Goal: Task Accomplishment & Management: Complete application form

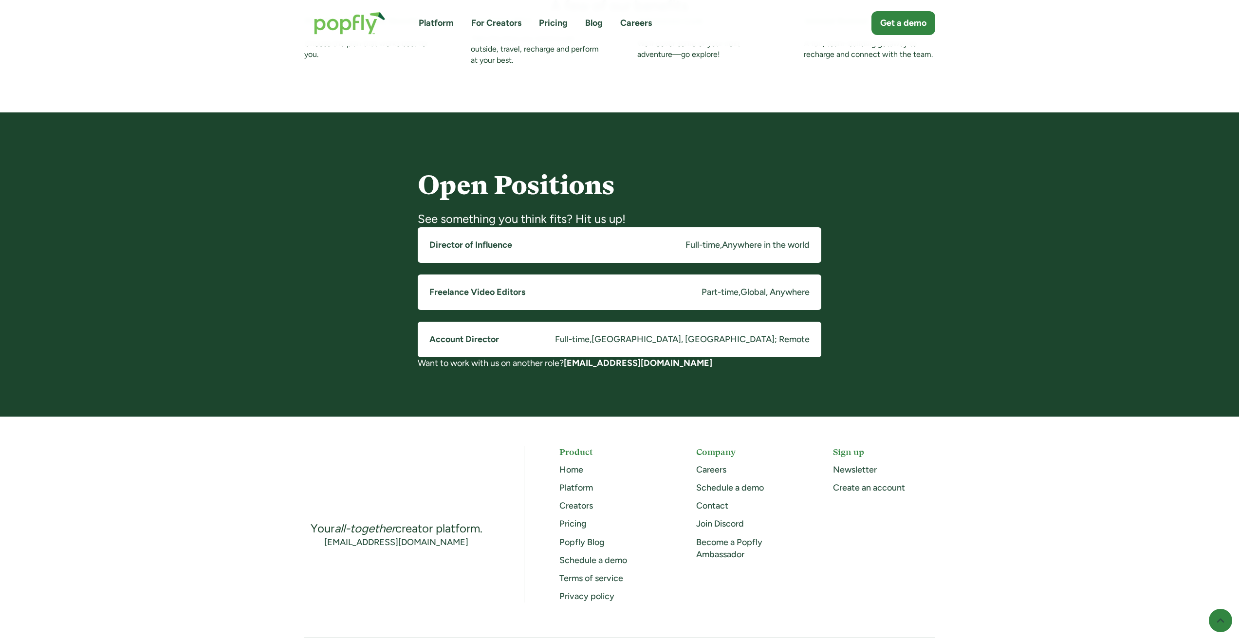
drag, startPoint x: 481, startPoint y: 471, endPoint x: 470, endPoint y: 465, distance: 12.9
click at [470, 465] on div "Your all-together creator platform. info@popfly.com Product Home Platform Creat…" at bounding box center [619, 524] width 631 height 157
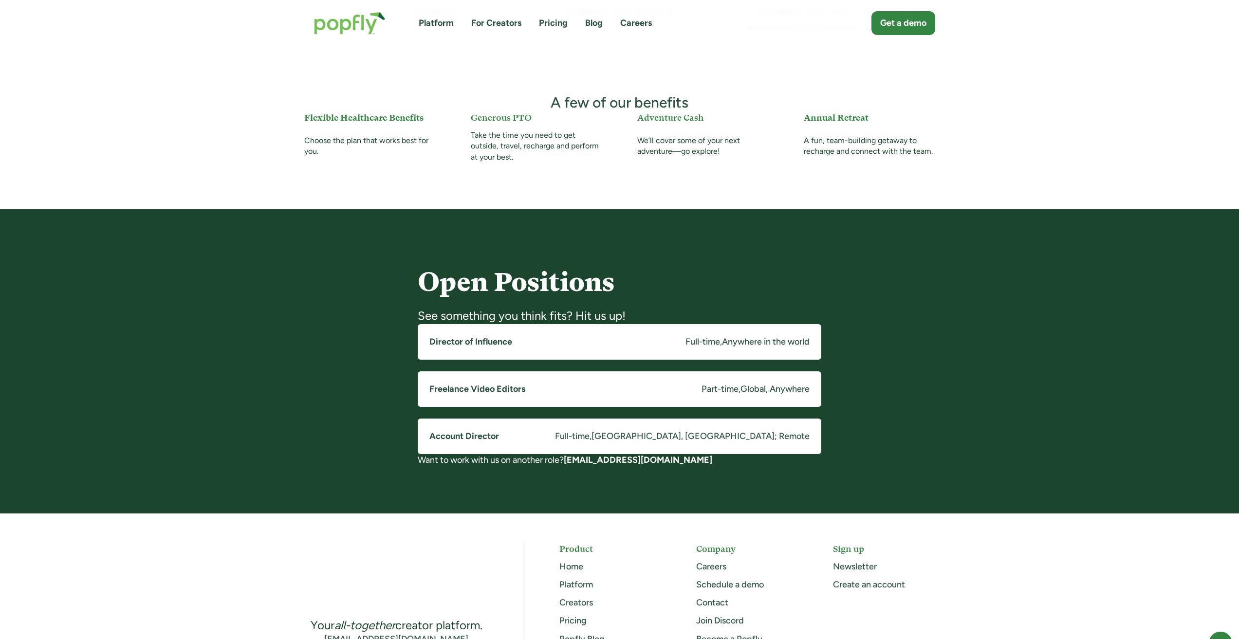
scroll to position [536, 0]
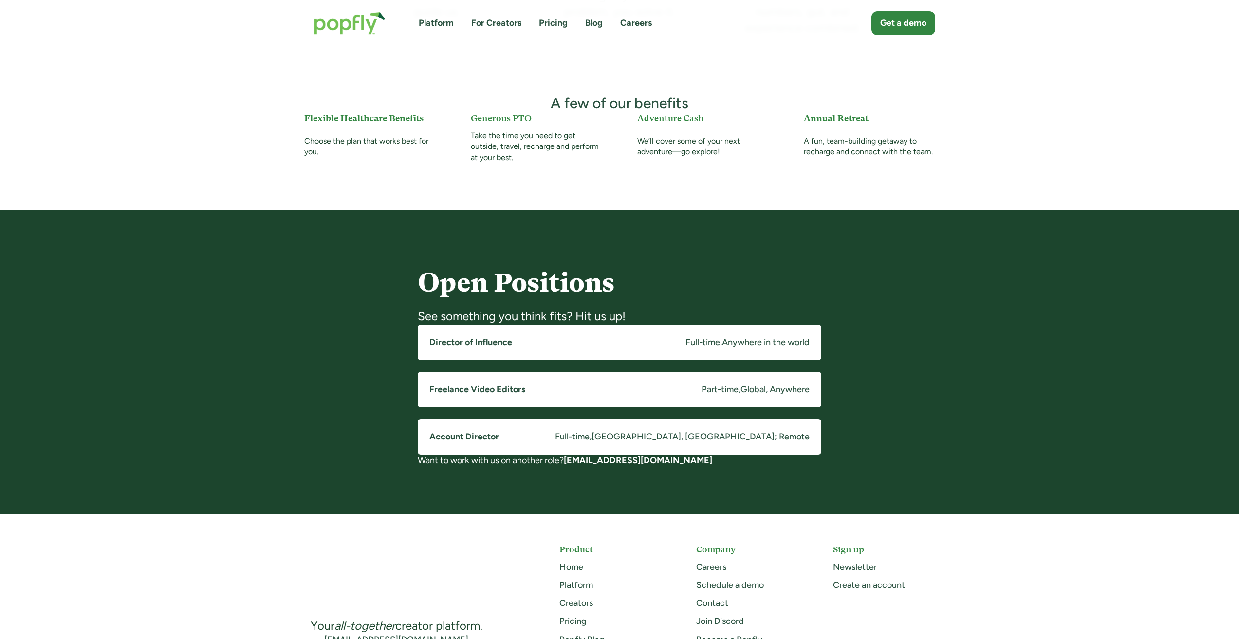
click at [343, 254] on div "Open Positions See something you think fits? Hit us up! Director of Influence F…" at bounding box center [619, 362] width 1239 height 304
drag, startPoint x: 318, startPoint y: 266, endPoint x: 297, endPoint y: 260, distance: 21.4
click at [297, 260] on div "Open Positions See something you think fits? Hit us up! Director of Influence F…" at bounding box center [620, 363] width 655 height 209
click at [487, 349] on link "Director of Influence Full-time , Anywhere in the world" at bounding box center [620, 343] width 404 height 36
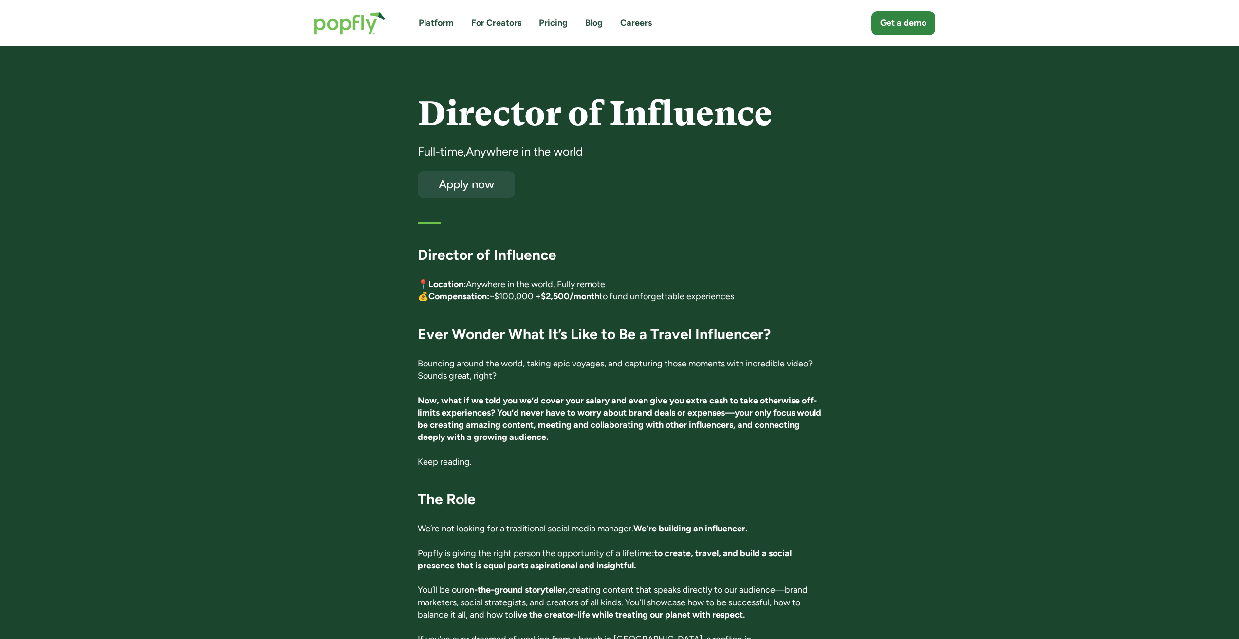
drag, startPoint x: 236, startPoint y: 165, endPoint x: 212, endPoint y: 154, distance: 26.2
drag, startPoint x: 278, startPoint y: 219, endPoint x: 259, endPoint y: 204, distance: 23.9
